Goal: Navigation & Orientation: Find specific page/section

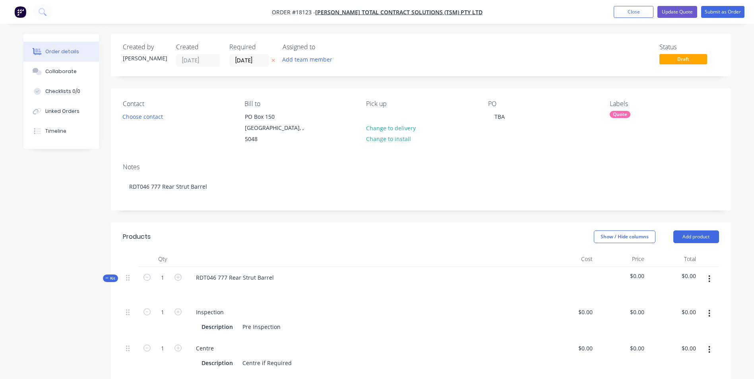
scroll to position [159, 0]
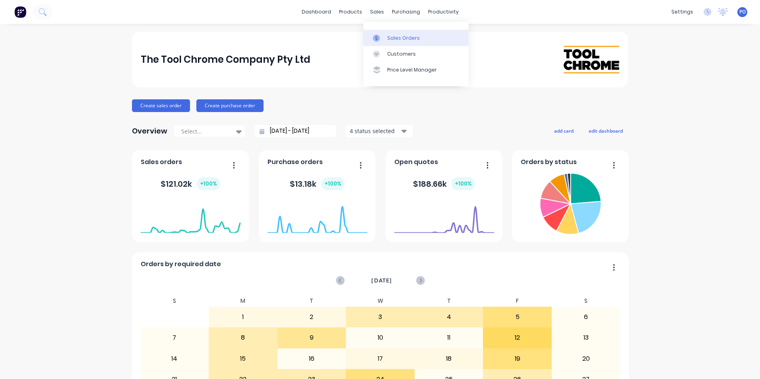
click at [384, 32] on link "Sales Orders" at bounding box center [416, 38] width 105 height 16
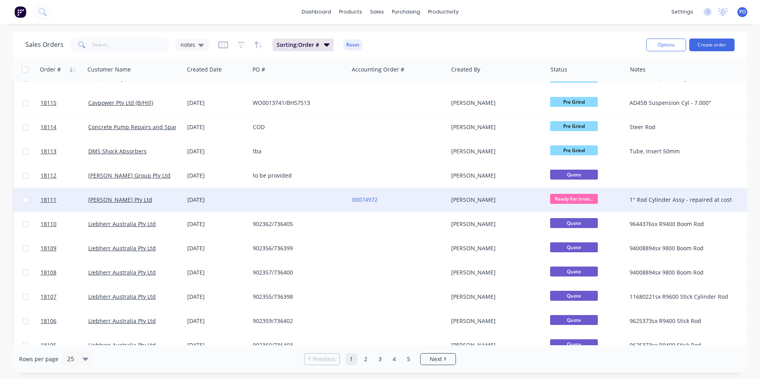
scroll to position [227, 0]
